Goal: Communication & Community: Answer question/provide support

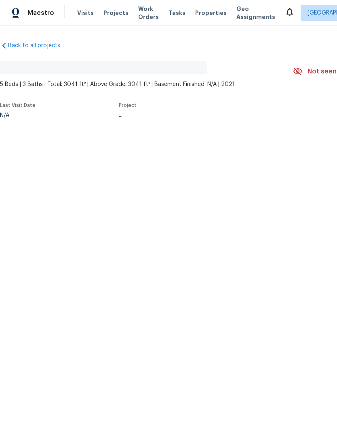
scroll to position [26, 0]
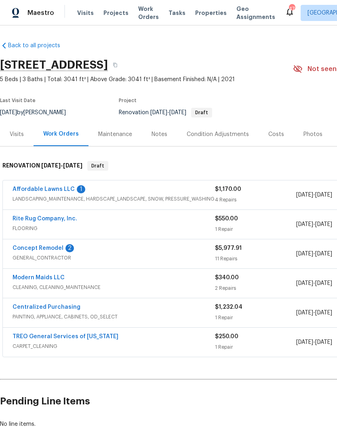
click at [57, 246] on link "Concept Remodel" at bounding box center [38, 249] width 51 height 6
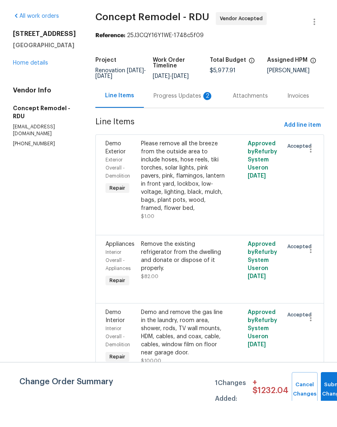
scroll to position [26, 0]
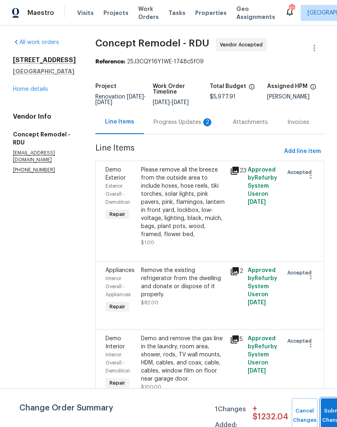
click at [323, 409] on button "Submit Changes" at bounding box center [334, 416] width 26 height 35
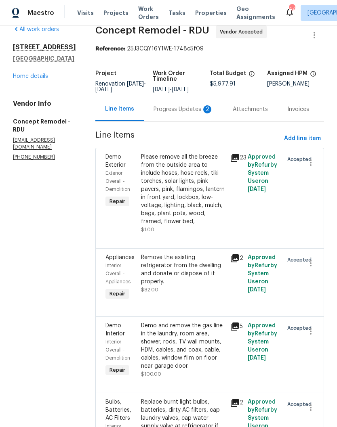
scroll to position [13, 0]
click at [29, 80] on link "Home details" at bounding box center [30, 77] width 35 height 6
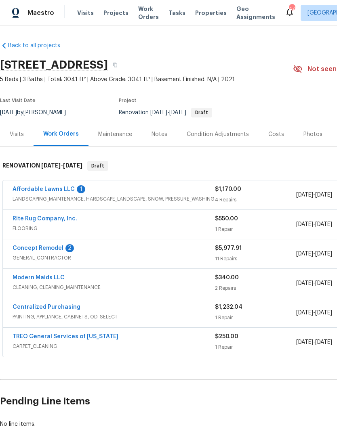
click at [55, 246] on link "Concept Remodel" at bounding box center [38, 249] width 51 height 6
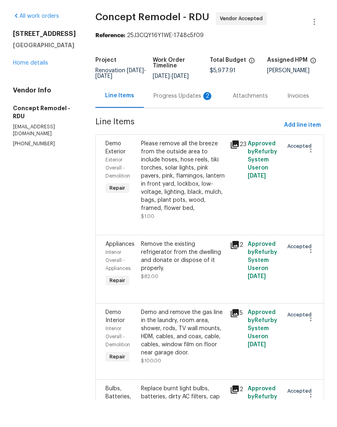
scroll to position [26, 0]
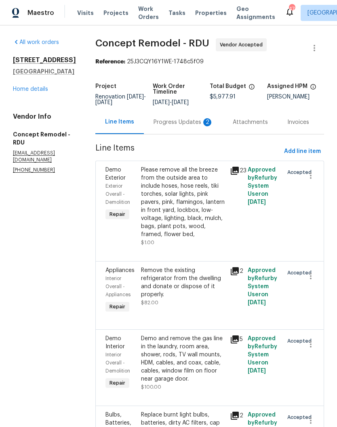
click at [176, 118] on div "Progress Updates 2" at bounding box center [184, 122] width 60 height 8
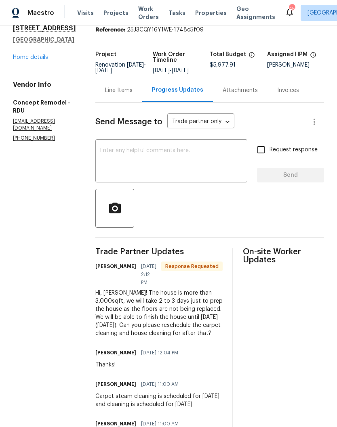
click at [205, 148] on textarea at bounding box center [171, 162] width 142 height 28
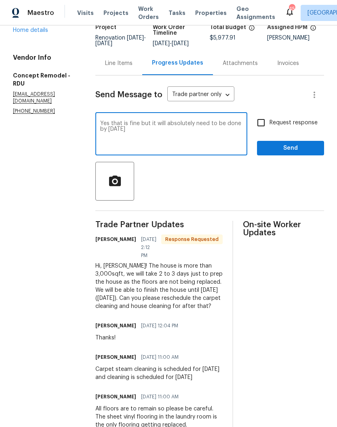
scroll to position [58, 0]
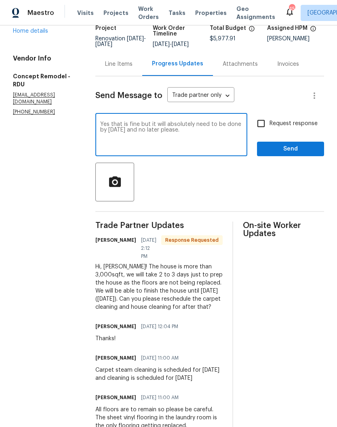
type textarea "Yes that is fine but it will absolutely need to be done by Wednesday 10/22 and …"
click at [266, 115] on input "Request response" at bounding box center [260, 123] width 17 height 17
checkbox input "true"
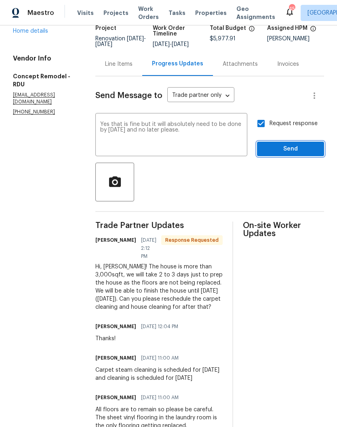
click at [282, 144] on span "Send" at bounding box center [290, 149] width 54 height 10
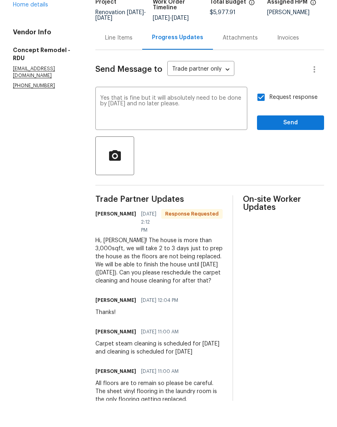
scroll to position [0, 0]
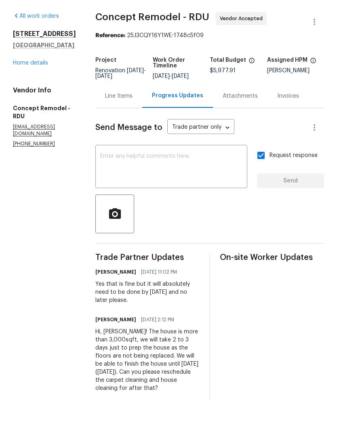
click at [27, 92] on link "Home details" at bounding box center [30, 89] width 35 height 6
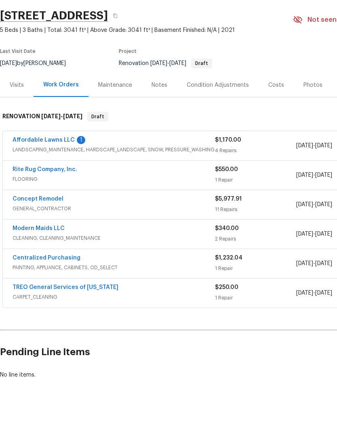
scroll to position [23, 0]
click at [63, 164] on link "Affordable Lawns LLC" at bounding box center [44, 167] width 62 height 6
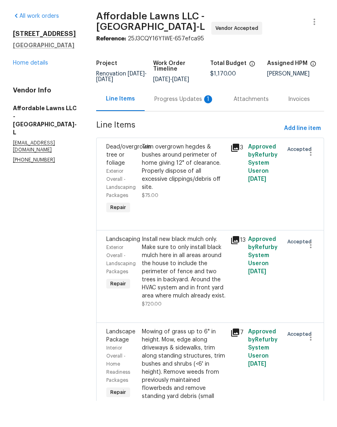
click at [191, 122] on div "Progress Updates 1" at bounding box center [184, 126] width 60 height 8
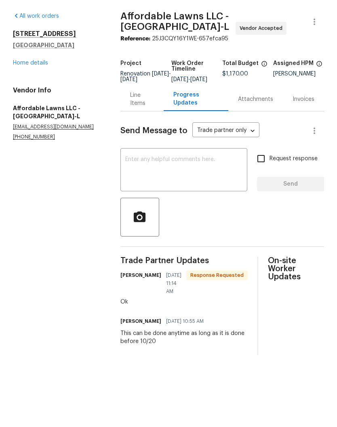
click at [43, 86] on link "Home details" at bounding box center [30, 89] width 35 height 6
